Goal: Task Accomplishment & Management: Use online tool/utility

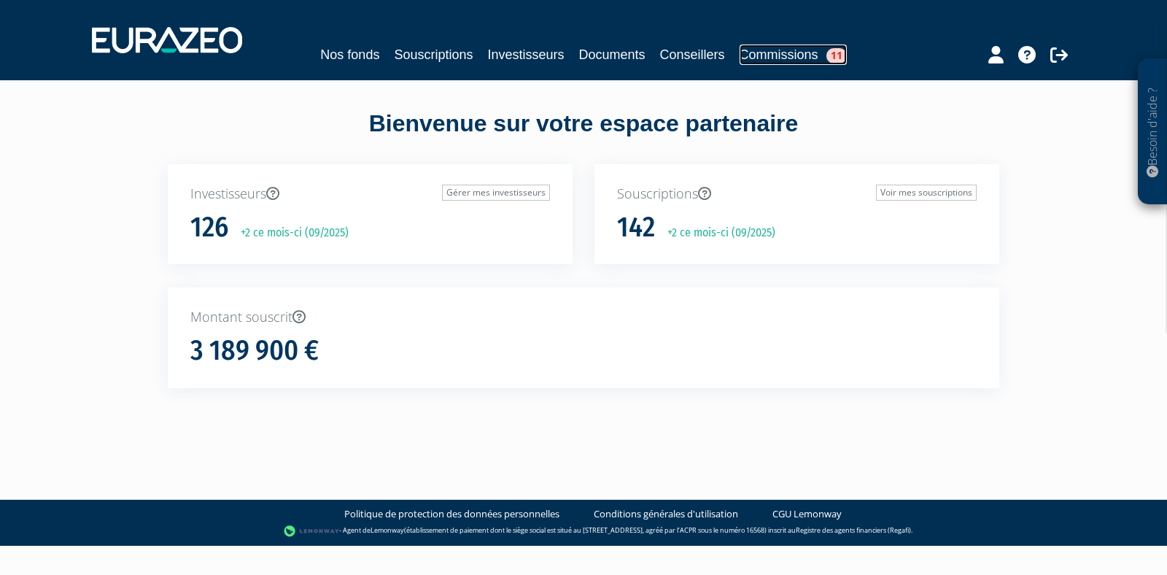
click at [761, 49] on link "Commissions 11" at bounding box center [792, 54] width 107 height 20
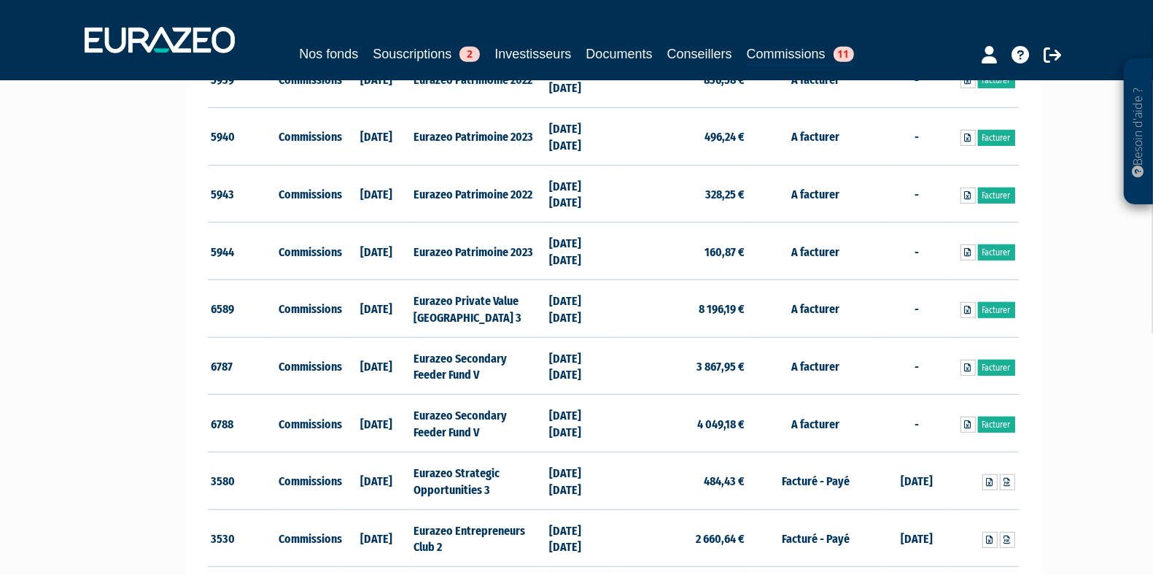
scroll to position [532, 0]
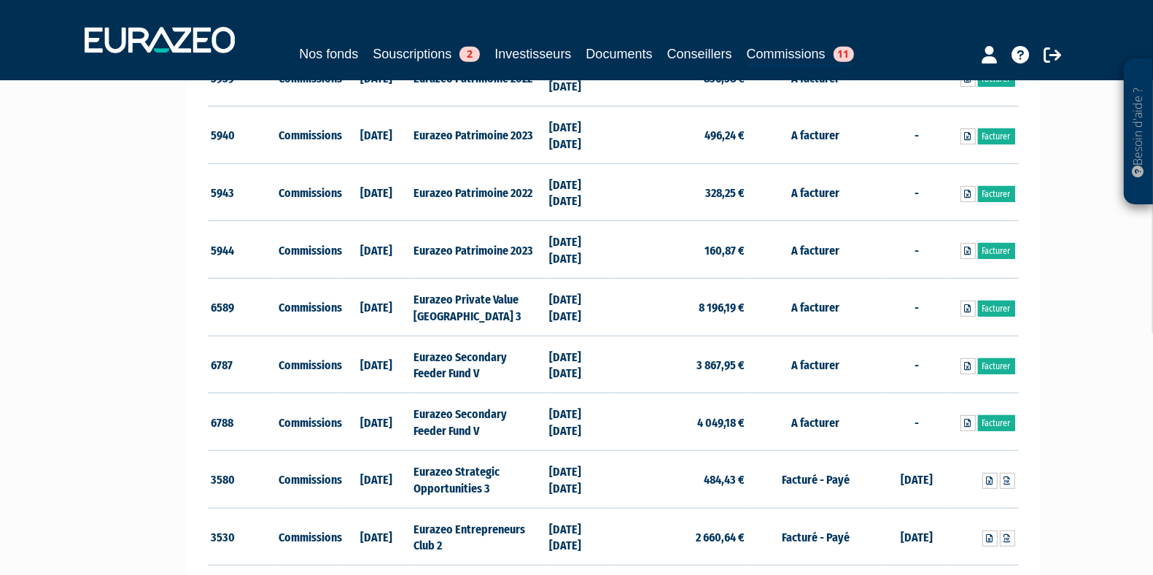
click at [441, 303] on td "Eurazeo Private Value [GEOGRAPHIC_DATA] 3" at bounding box center [477, 307] width 135 height 58
drag, startPoint x: 430, startPoint y: 346, endPoint x: 518, endPoint y: 405, distance: 105.8
click at [494, 421] on td "Eurazeo Secondary Feeder Fund V" at bounding box center [477, 422] width 135 height 58
drag, startPoint x: 590, startPoint y: 432, endPoint x: 518, endPoint y: 359, distance: 102.1
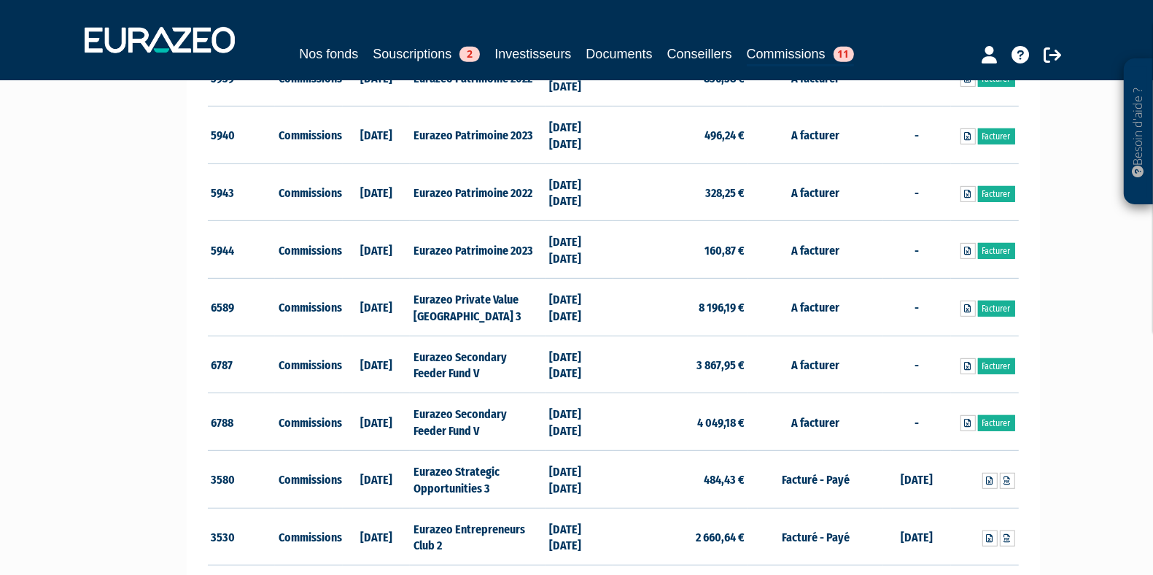
click at [711, 371] on td "3 867,95 €" at bounding box center [680, 364] width 135 height 58
drag, startPoint x: 730, startPoint y: 418, endPoint x: 658, endPoint y: 418, distance: 72.2
click at [658, 418] on td "4 049,18 €" at bounding box center [680, 422] width 135 height 58
click at [971, 362] on link at bounding box center [967, 366] width 15 height 16
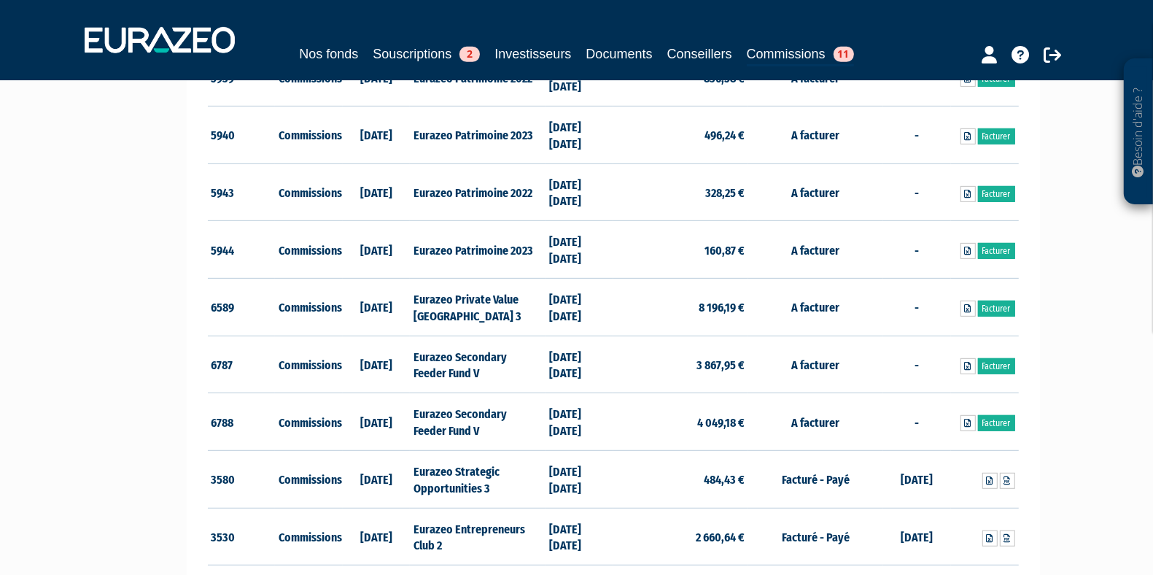
click at [458, 241] on td "Eurazeo Patrimoine 2023" at bounding box center [477, 250] width 135 height 58
click at [1005, 361] on link "Facturer" at bounding box center [996, 366] width 37 height 16
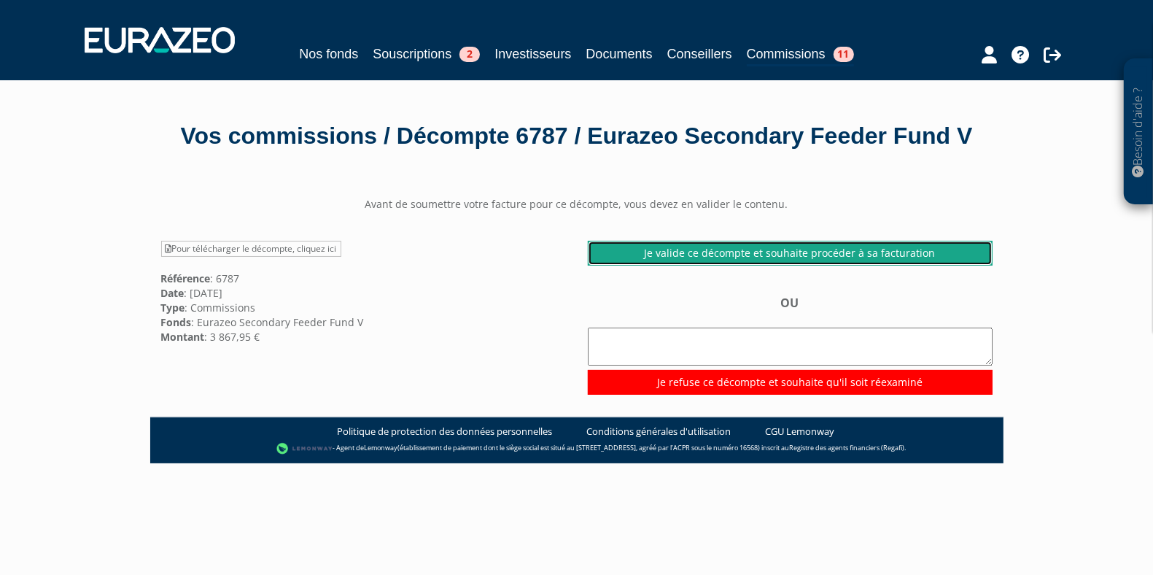
click at [812, 265] on link "Je valide ce décompte et souhaite procéder à sa facturation" at bounding box center [790, 253] width 405 height 25
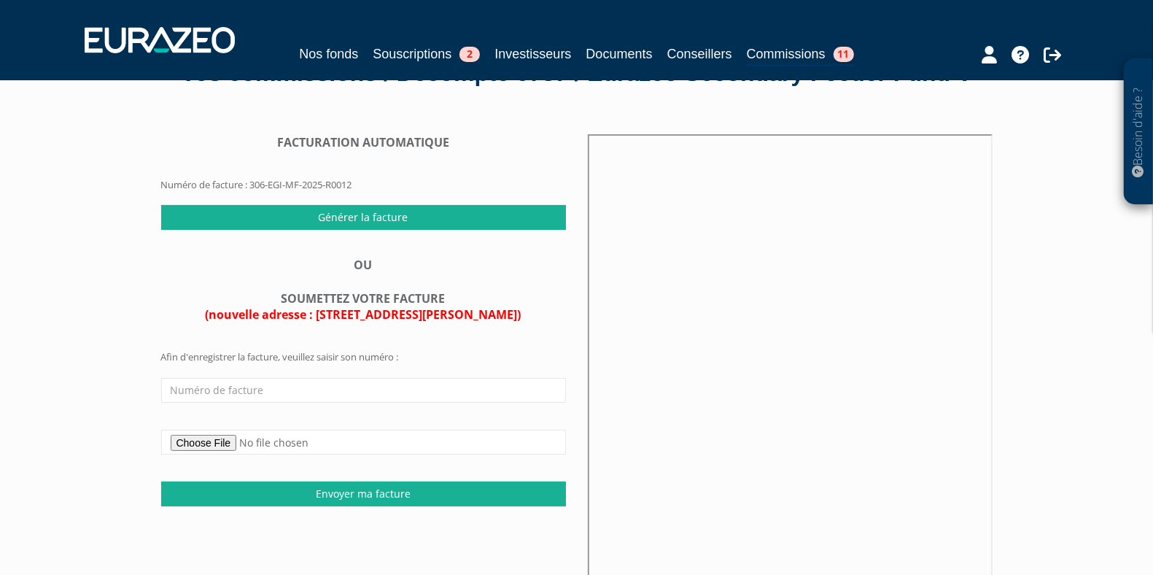
scroll to position [63, 0]
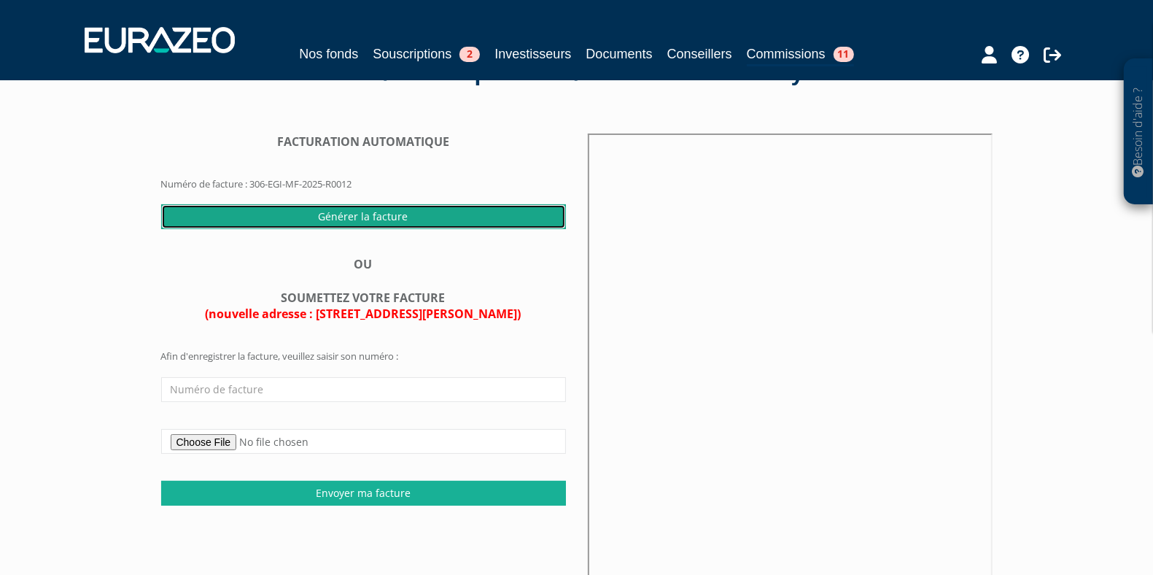
click at [418, 229] on input "Générer la facture" at bounding box center [363, 216] width 405 height 25
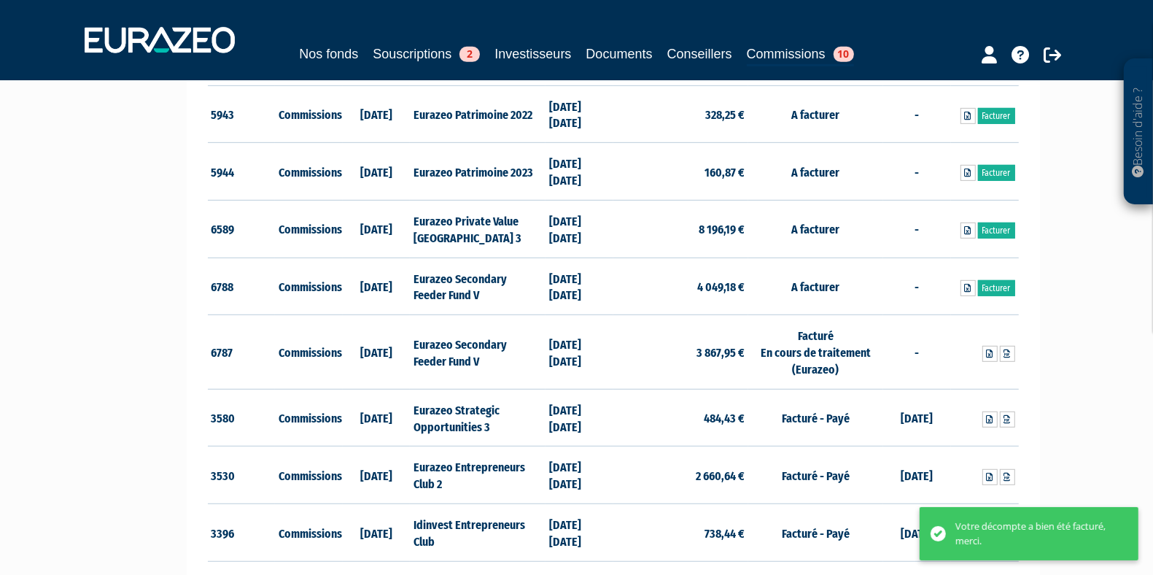
scroll to position [610, 0]
click at [970, 285] on link at bounding box center [967, 289] width 15 height 16
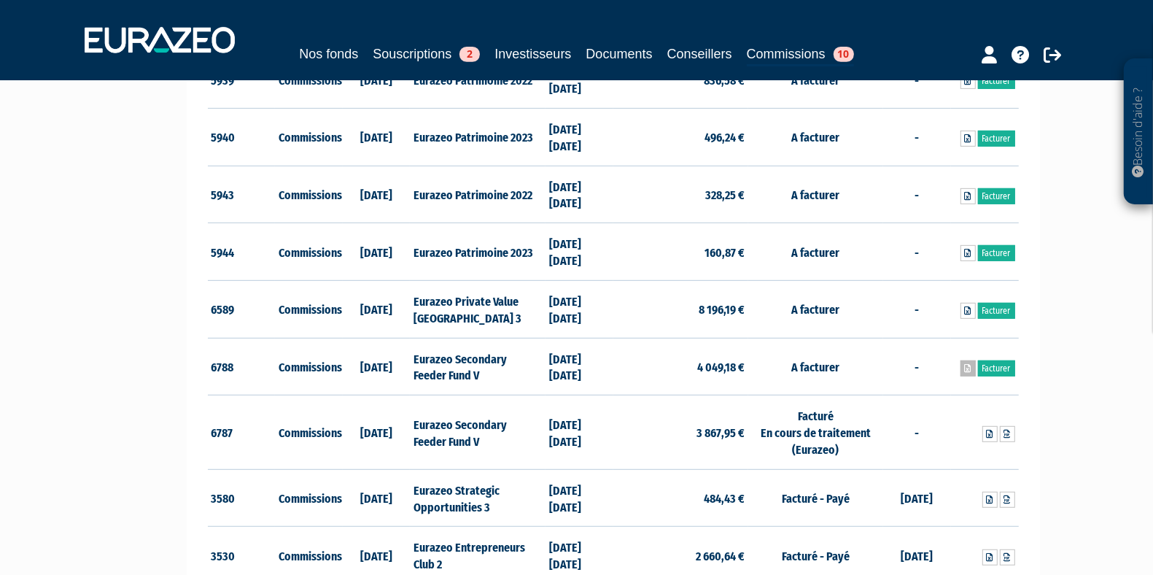
scroll to position [529, 0]
click at [994, 367] on link "Facturer" at bounding box center [996, 369] width 37 height 16
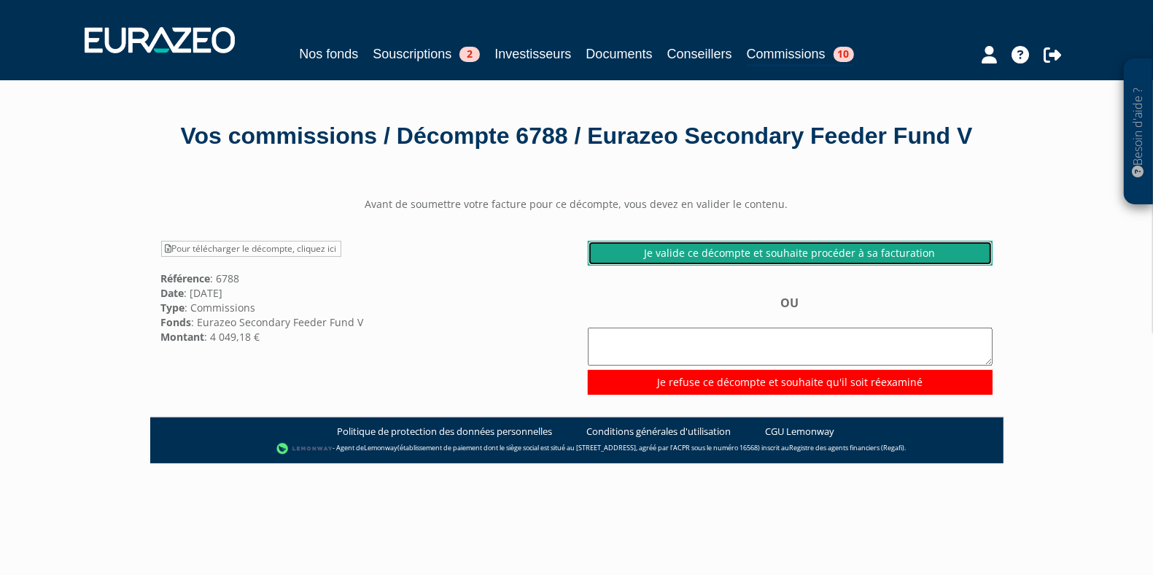
click at [604, 265] on link "Je valide ce décompte et souhaite procéder à sa facturation" at bounding box center [790, 253] width 405 height 25
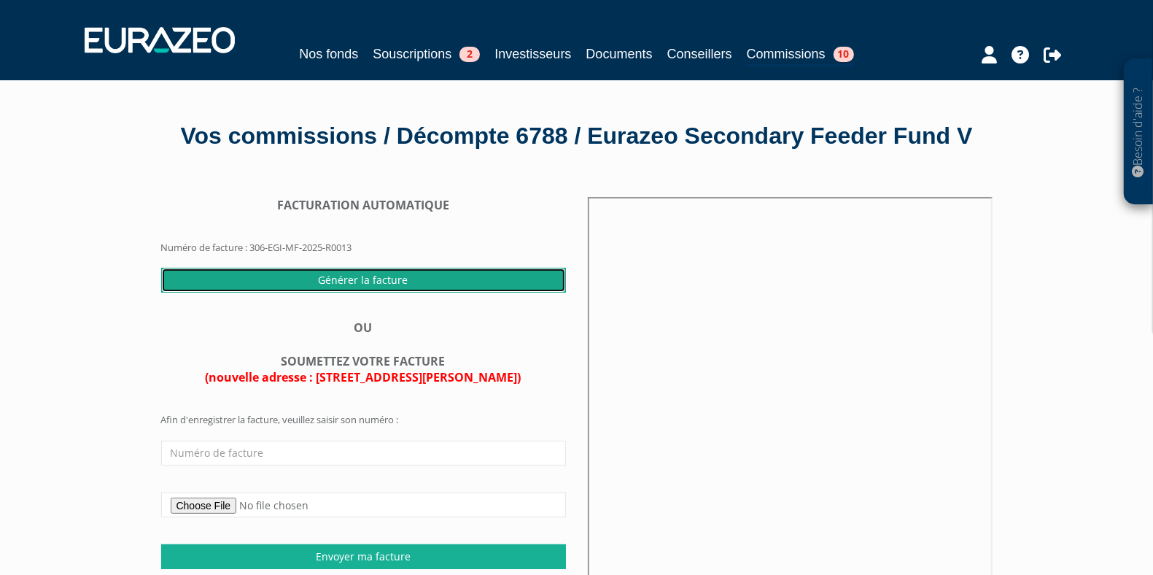
click at [453, 292] on input "Générer la facture" at bounding box center [363, 280] width 405 height 25
click at [467, 292] on input "Générer la facture" at bounding box center [363, 280] width 405 height 25
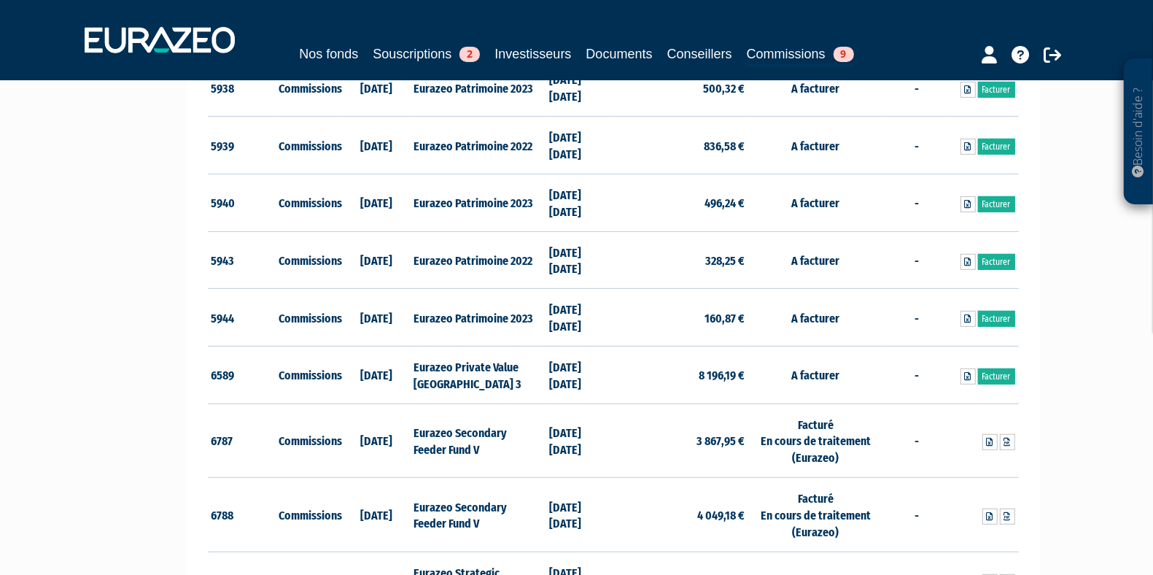
scroll to position [465, 0]
click at [714, 373] on td "8 196,19 €" at bounding box center [680, 374] width 135 height 58
click at [725, 375] on td "8 196,19 €" at bounding box center [680, 374] width 135 height 58
